Goal: Information Seeking & Learning: Compare options

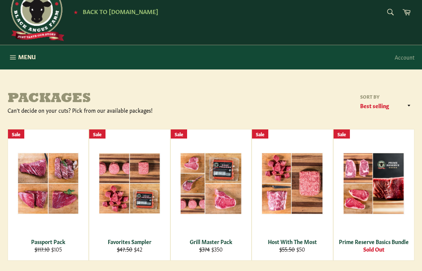
scroll to position [24, 0]
click at [47, 209] on div "View" at bounding box center [48, 194] width 80 height 131
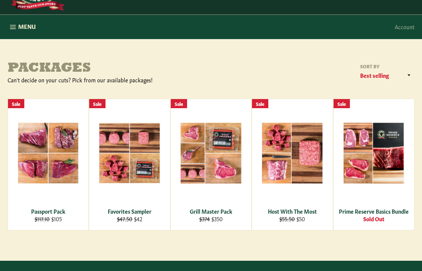
click at [286, 167] on div "View" at bounding box center [292, 164] width 80 height 131
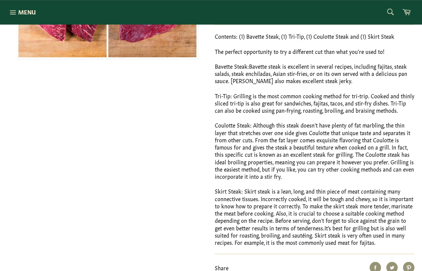
scroll to position [238, 0]
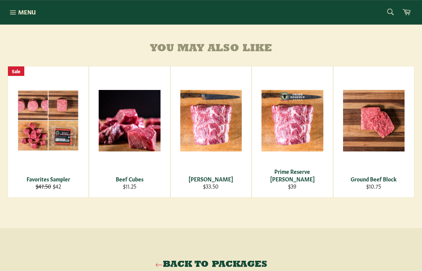
scroll to position [352, 0]
click at [304, 143] on span "View" at bounding box center [292, 132] width 49 height 19
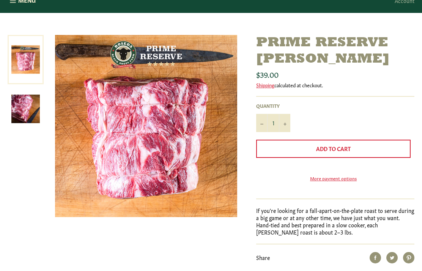
scroll to position [80, 0]
click at [27, 110] on img at bounding box center [25, 108] width 28 height 28
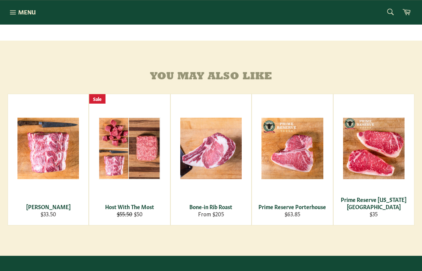
scroll to position [334, 0]
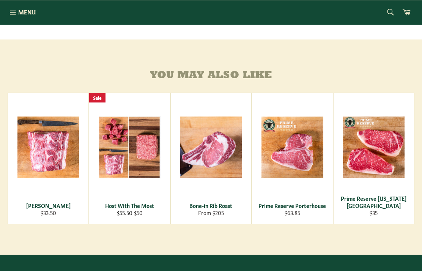
click at [372, 179] on div "View" at bounding box center [373, 158] width 80 height 131
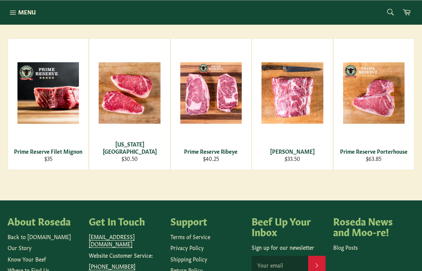
scroll to position [397, 0]
